Goal: Task Accomplishment & Management: Manage account settings

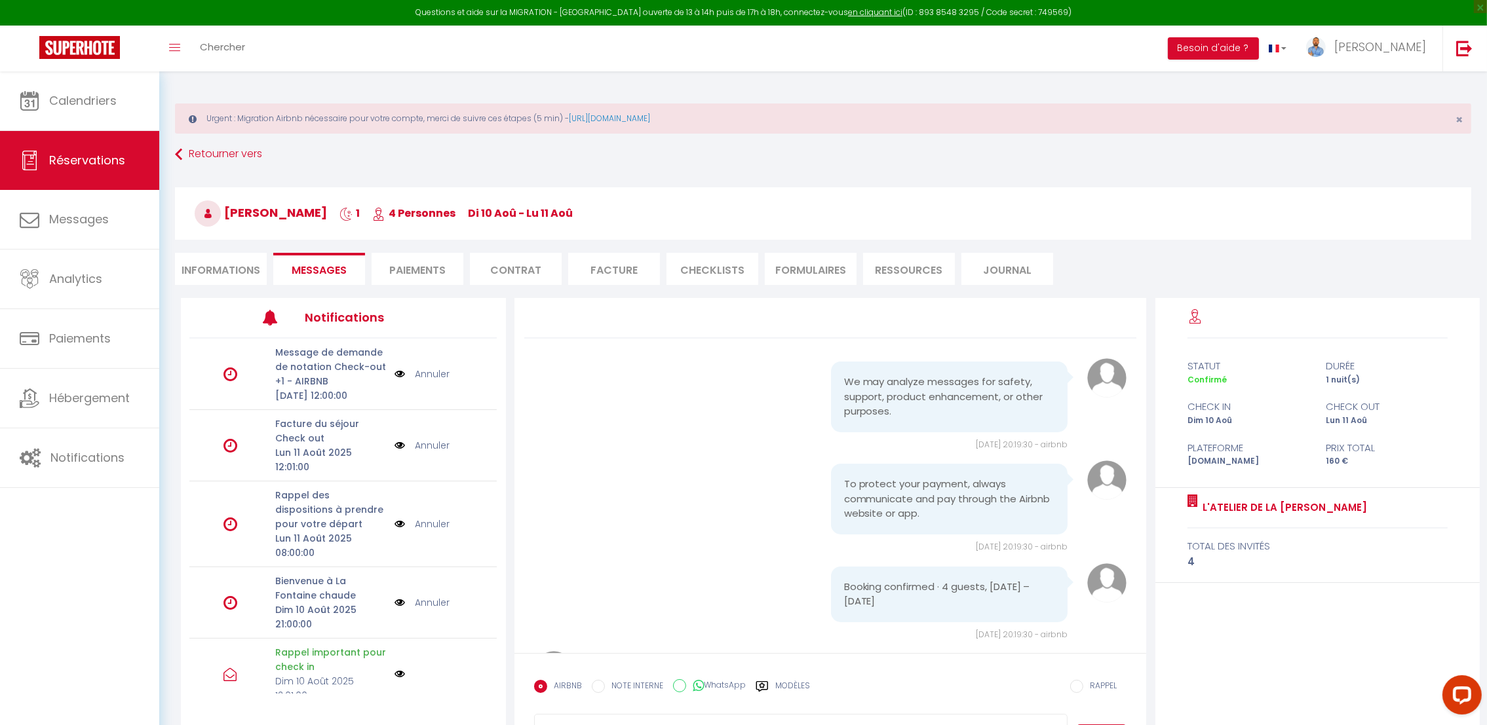
scroll to position [3226, 0]
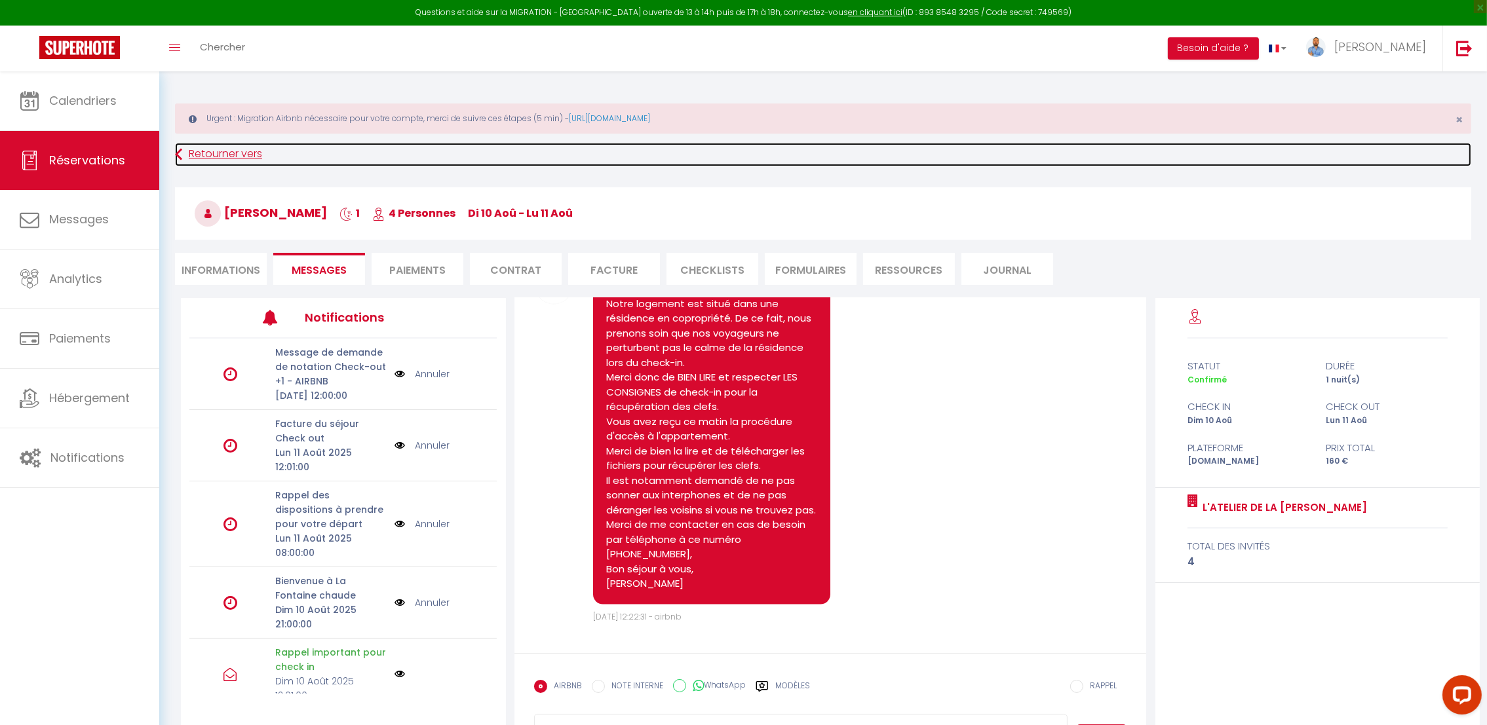
click at [194, 148] on link "Retourner vers" at bounding box center [823, 155] width 1296 height 24
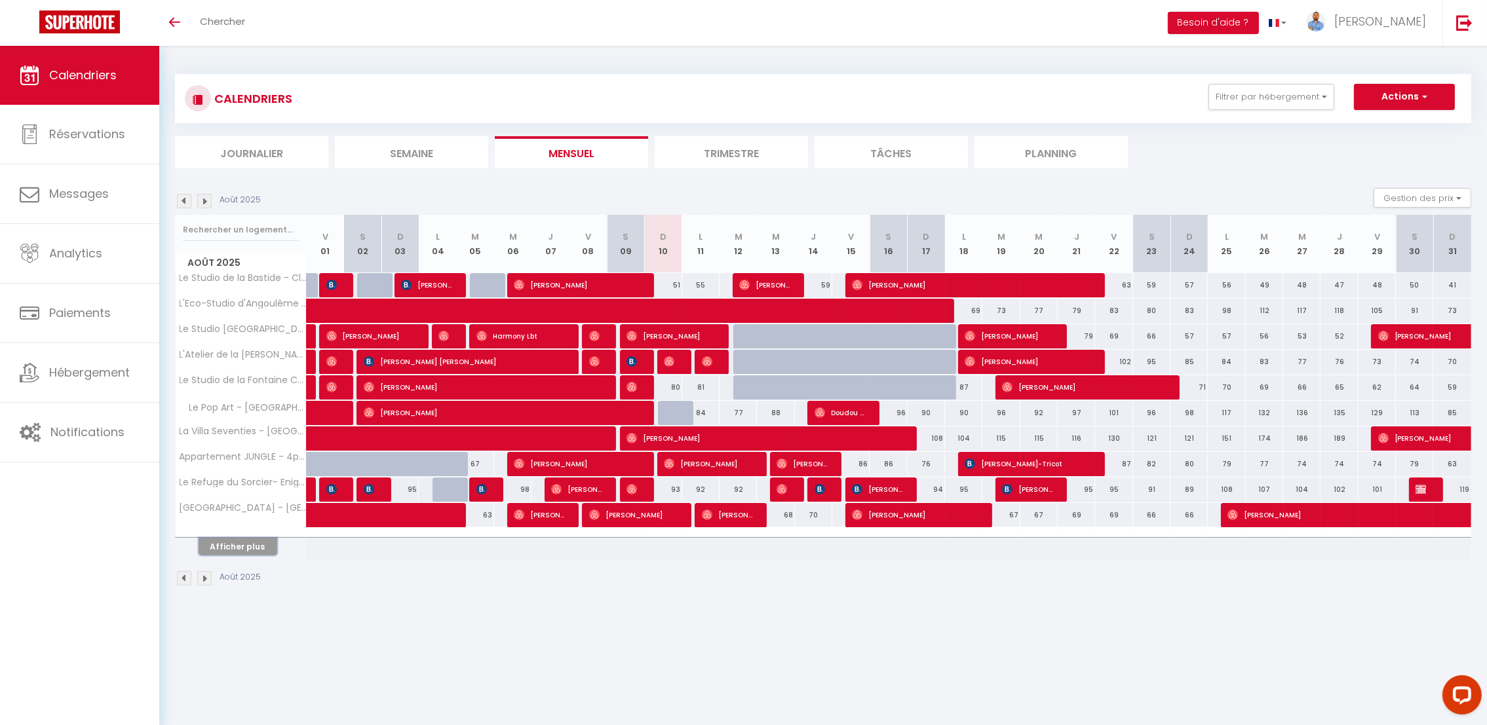
click at [251, 544] on button "Afficher plus" at bounding box center [238, 547] width 79 height 18
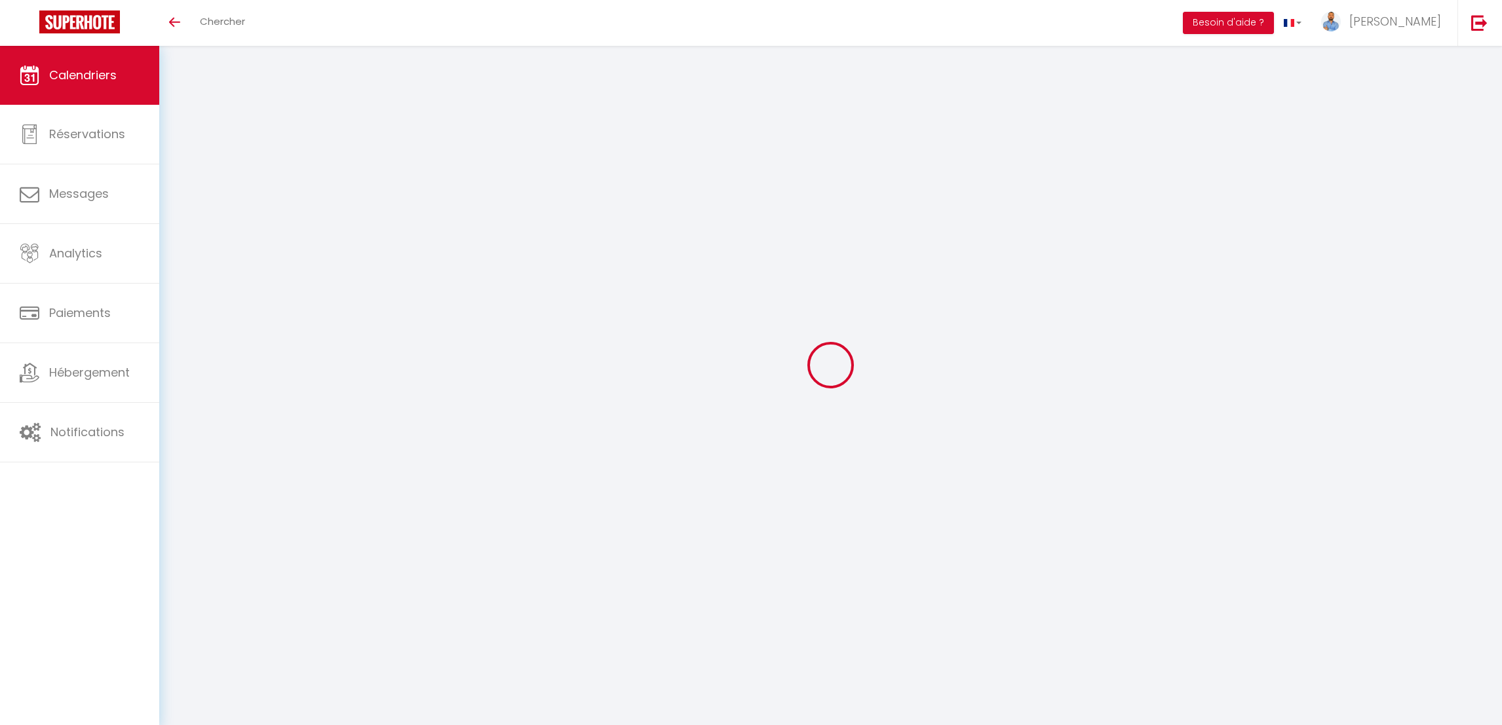
select select
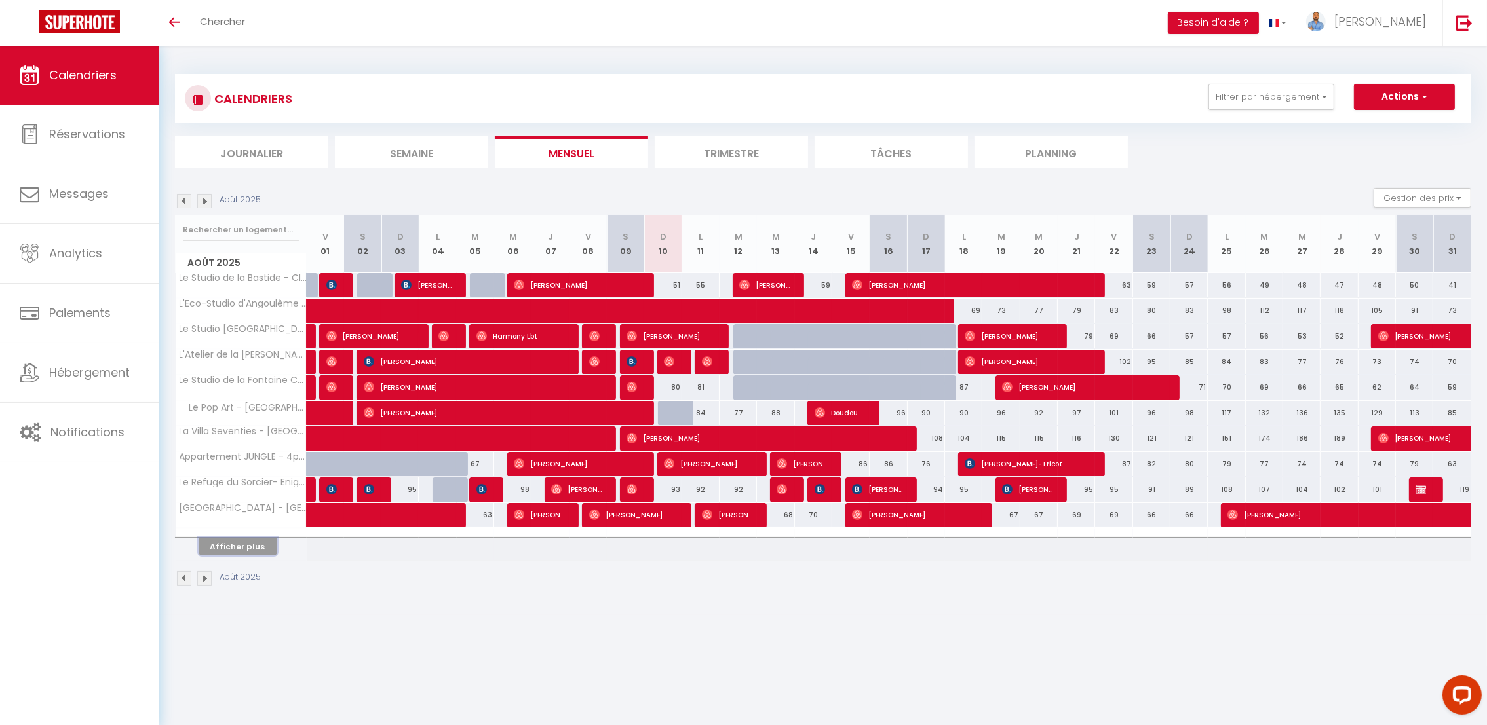
click at [234, 555] on button "Afficher plus" at bounding box center [238, 547] width 79 height 18
select select
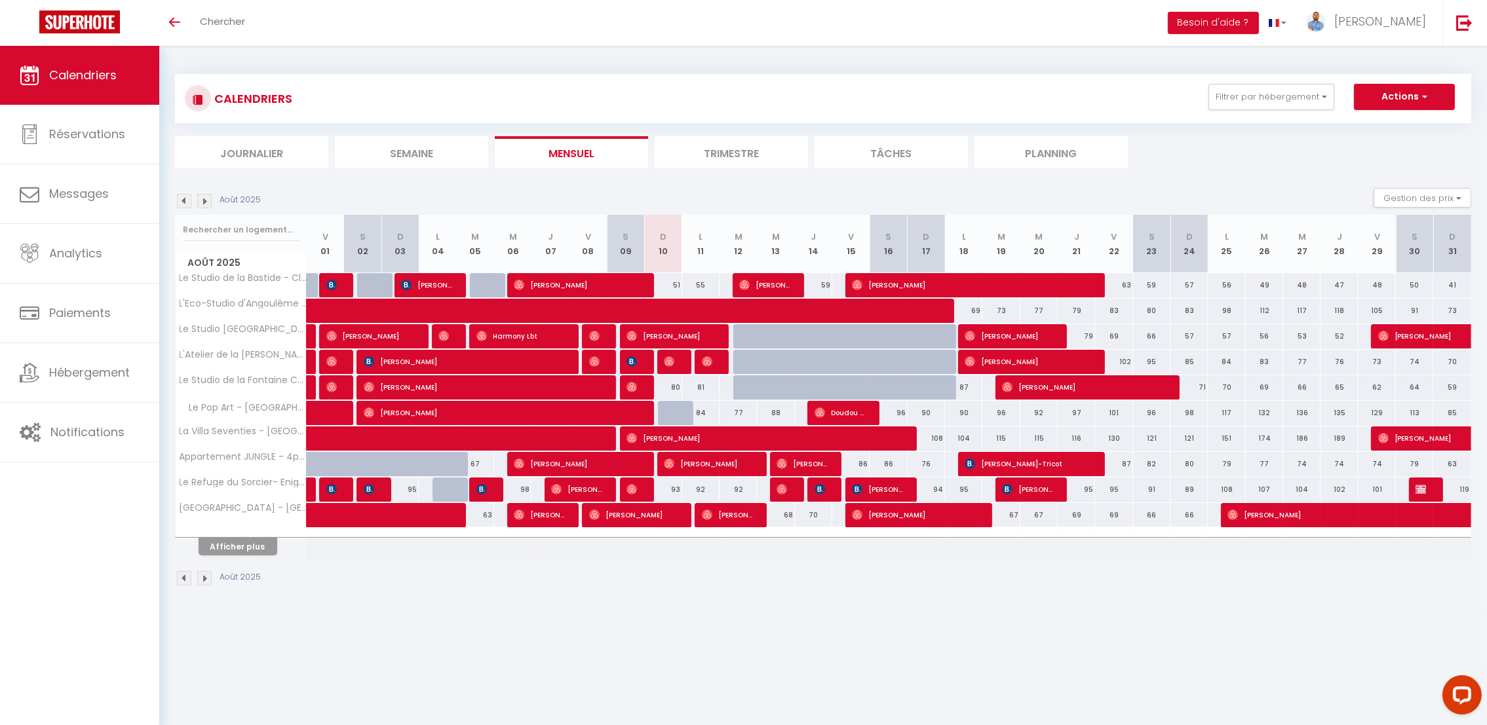
select select
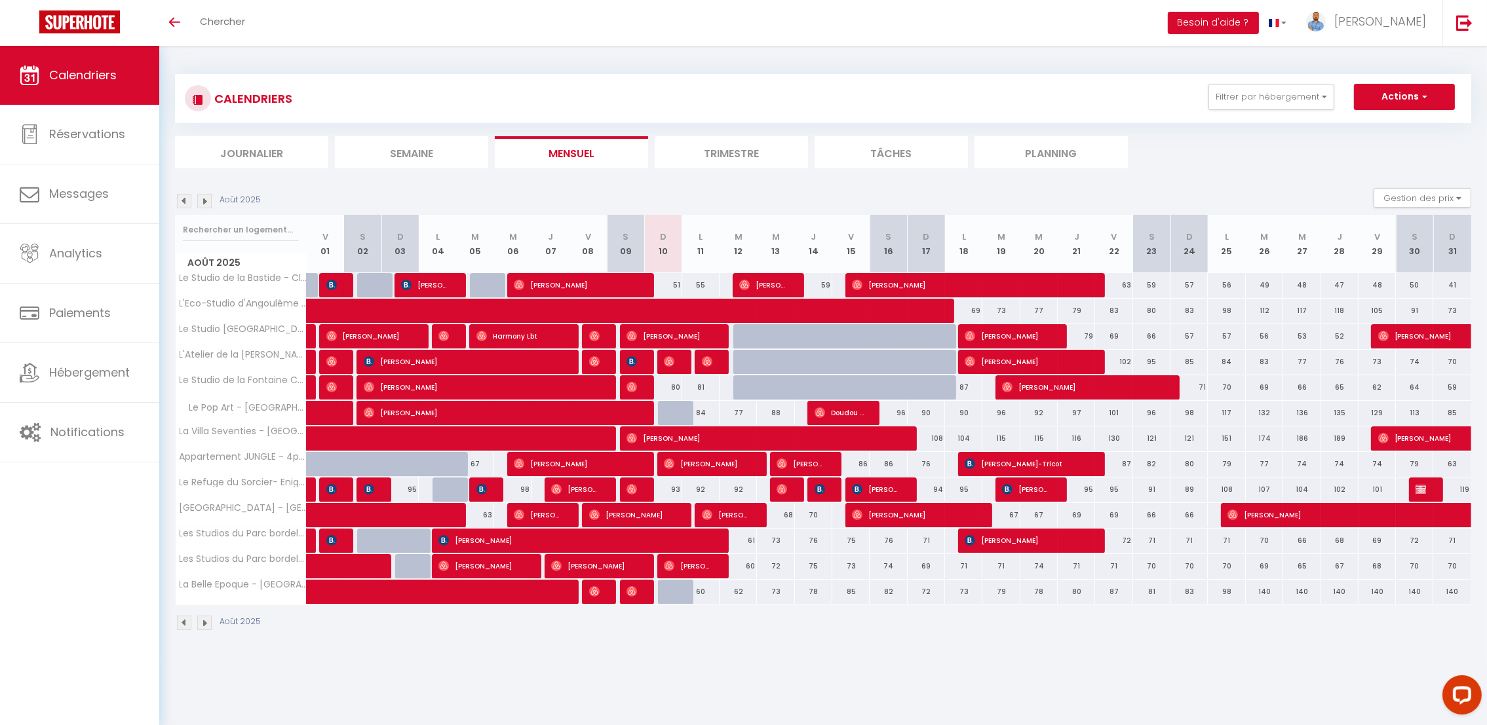
click at [642, 490] on div at bounding box center [638, 490] width 37 height 25
click at [636, 490] on img at bounding box center [632, 489] width 10 height 10
select select "OK"
select select "0"
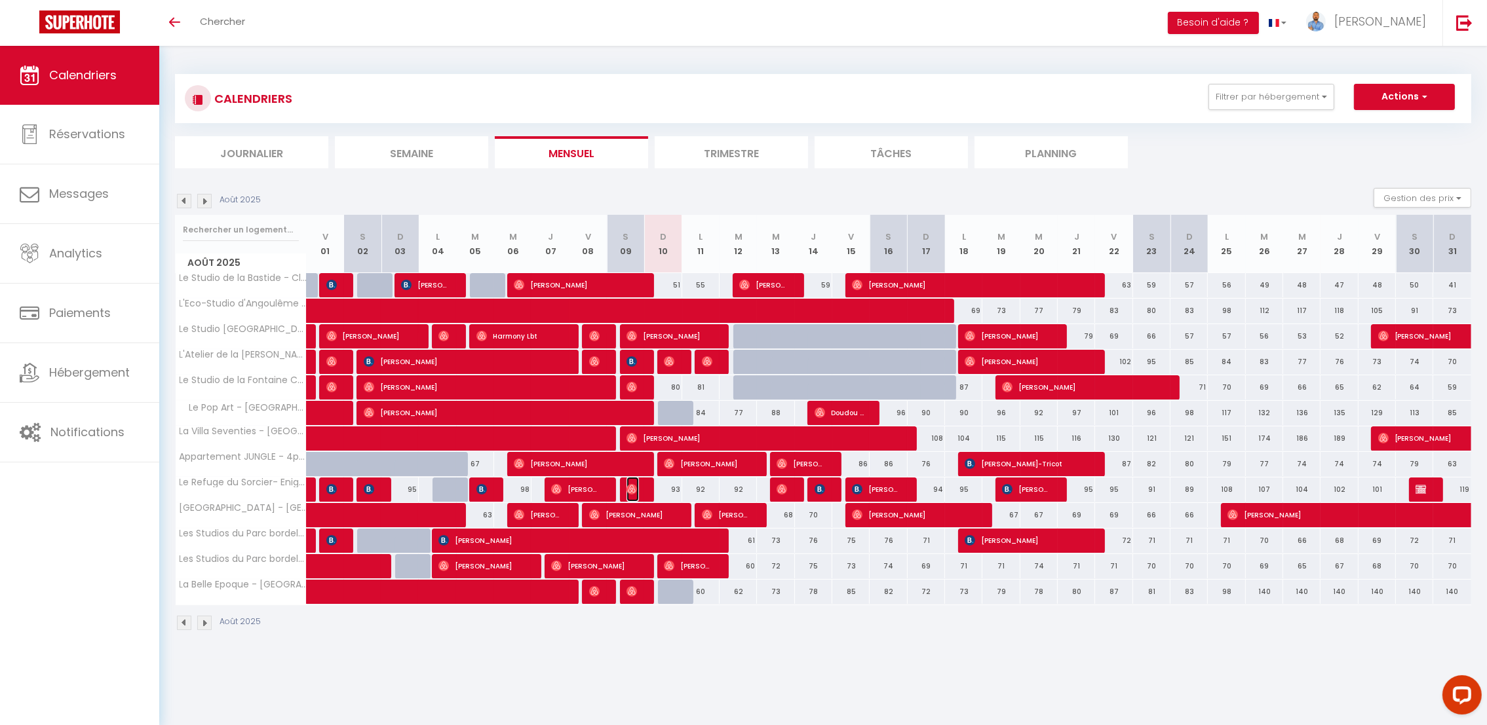
select select "0"
select select "1"
select select
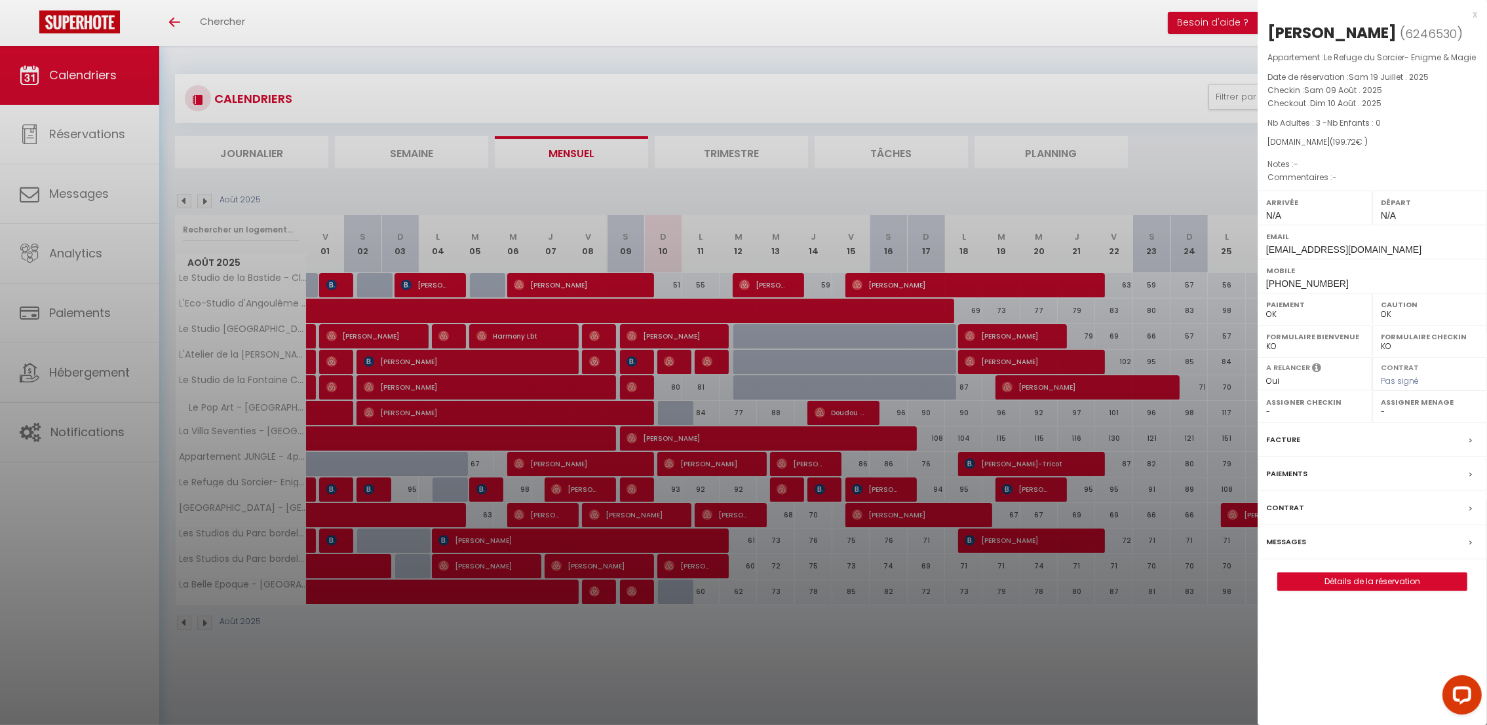
click at [703, 667] on div at bounding box center [743, 362] width 1487 height 725
